Goal: Communication & Community: Answer question/provide support

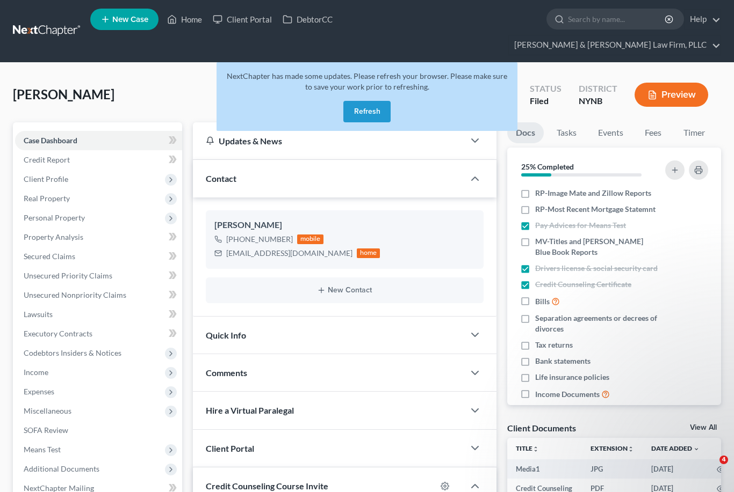
select select "0"
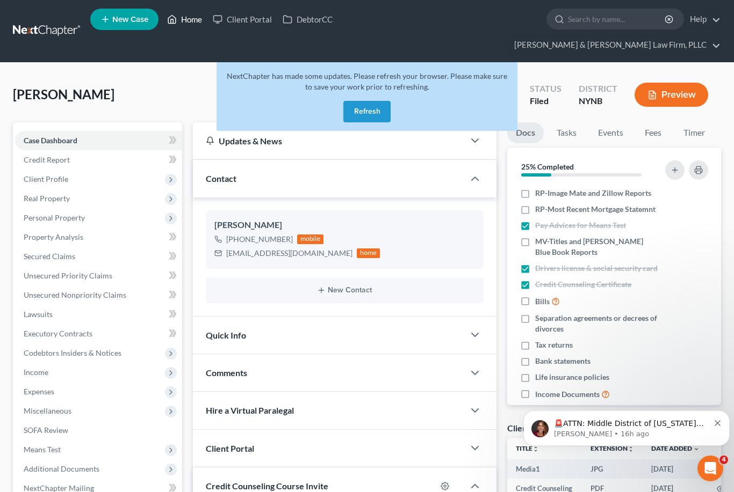
click at [186, 21] on link "Home" at bounding box center [185, 19] width 46 height 19
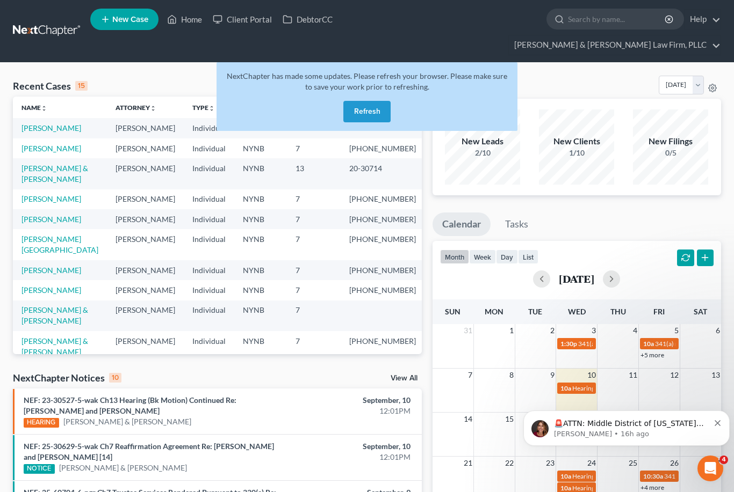
click at [363, 101] on button "Refresh" at bounding box center [366, 111] width 47 height 21
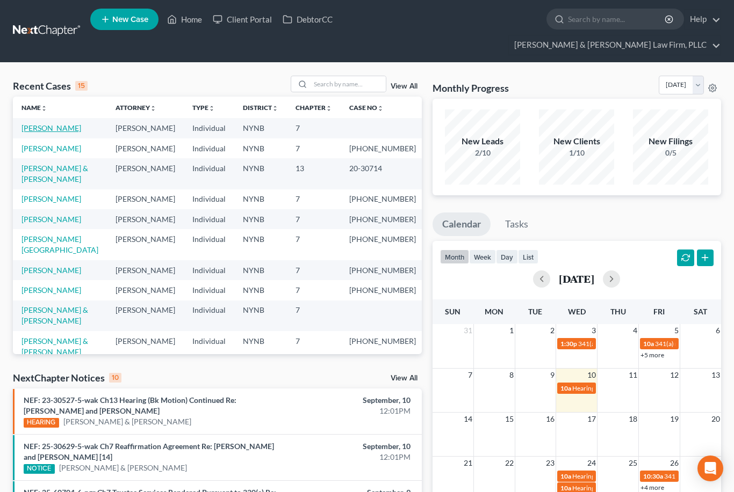
click at [54, 124] on link "[PERSON_NAME]" at bounding box center [51, 128] width 60 height 9
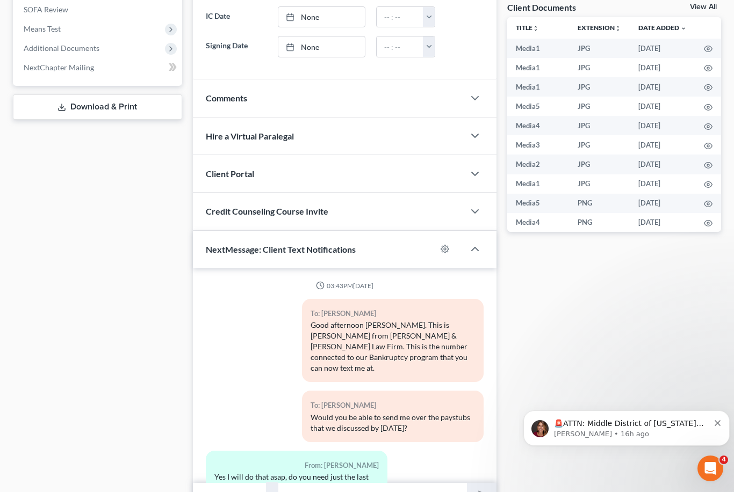
scroll to position [2324, 0]
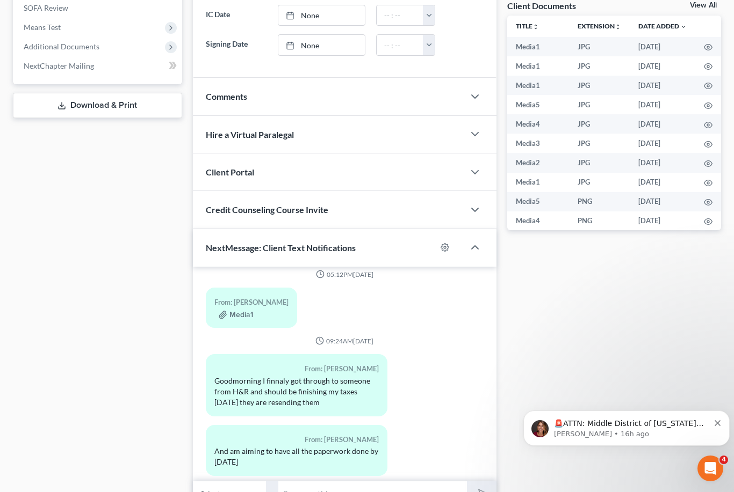
click at [378, 481] on input "text" at bounding box center [373, 494] width 188 height 26
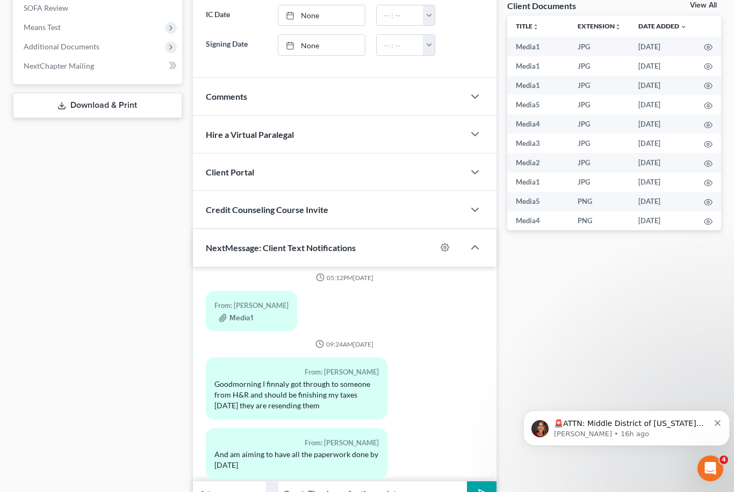
type input "Great. Thank you for the update."
click at [479, 488] on polygon "submit" at bounding box center [480, 494] width 13 height 13
